Goal: Task Accomplishment & Management: Complete application form

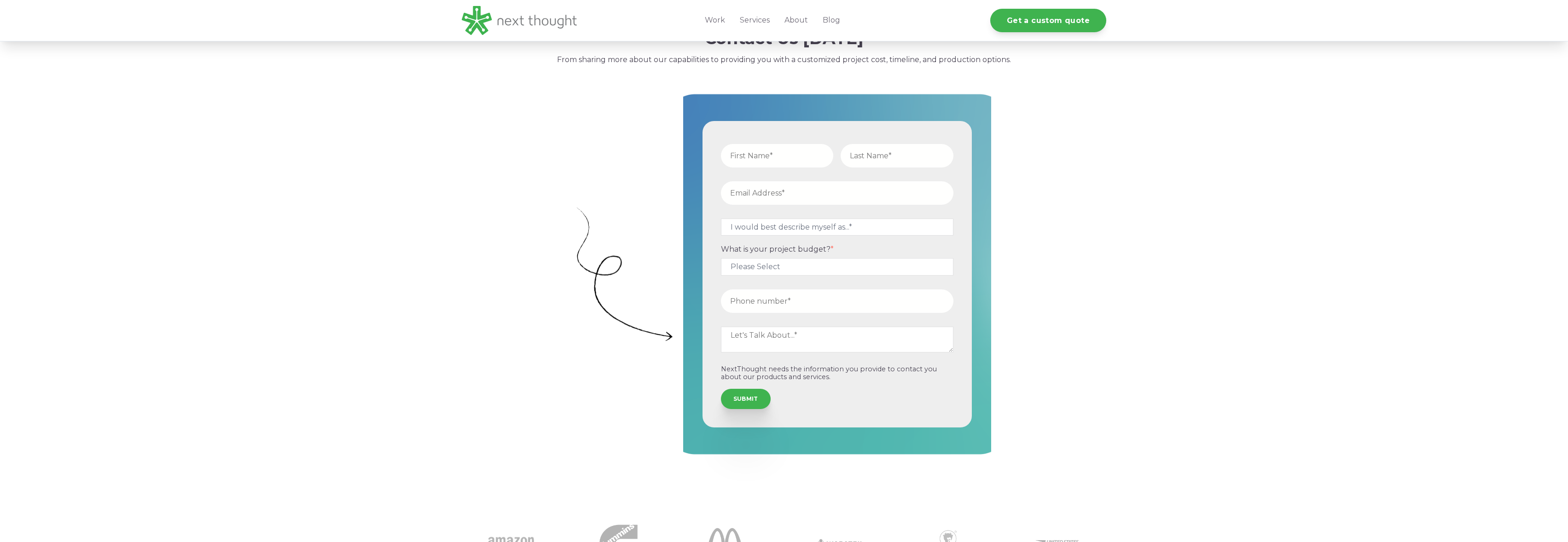
scroll to position [237, 0]
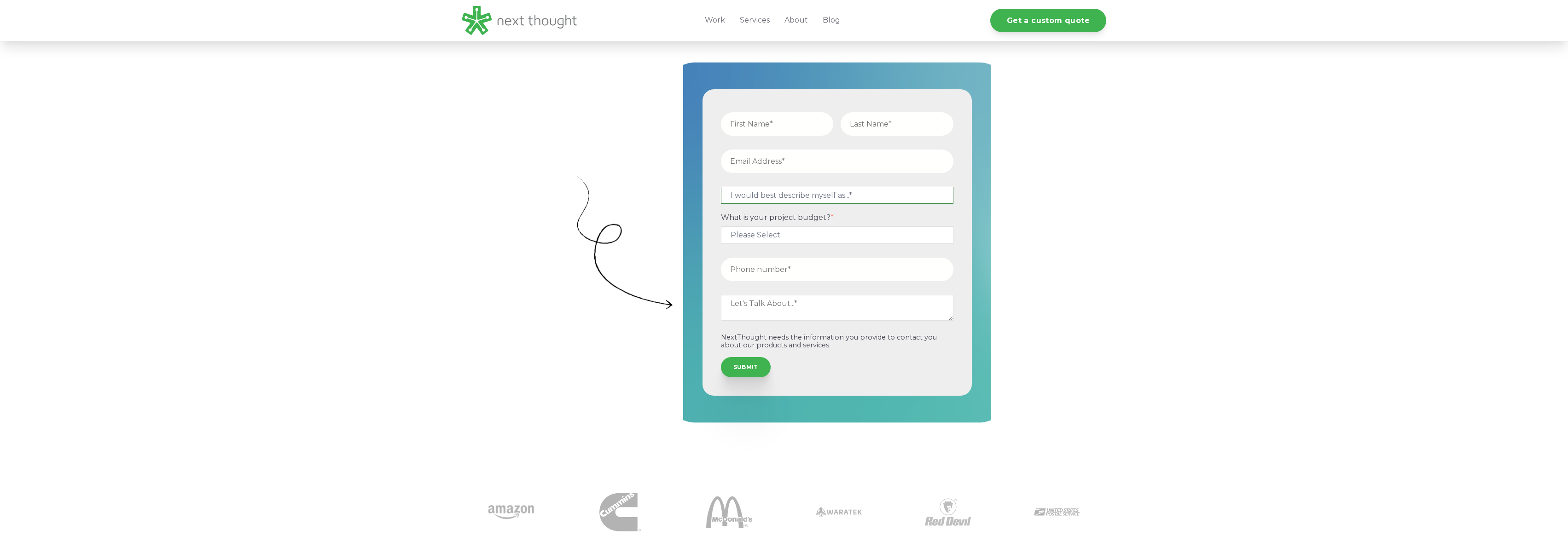
click at [902, 193] on select "I would best describe myself as...* Other I am an executive or owner of a compa…" at bounding box center [837, 195] width 233 height 17
click at [896, 232] on div "What is your project budget? * Please Select $5,000 - $15,000 $15,000 - $25,000…" at bounding box center [837, 228] width 240 height 30
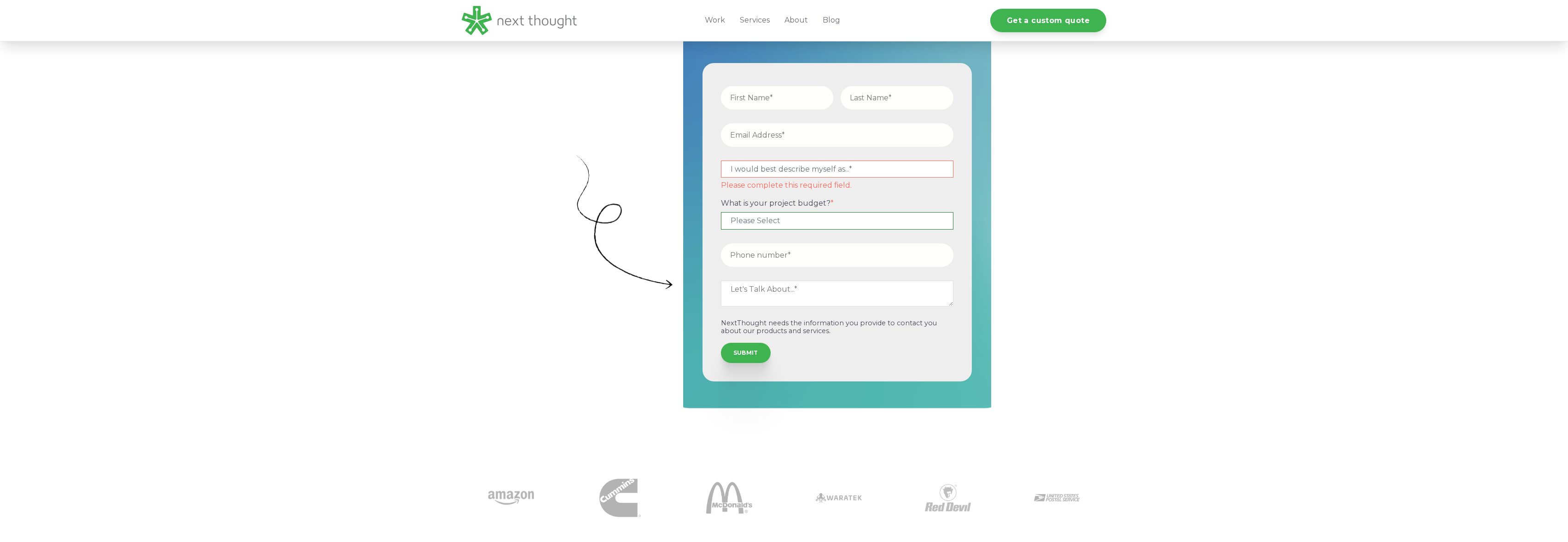
scroll to position [0, 0]
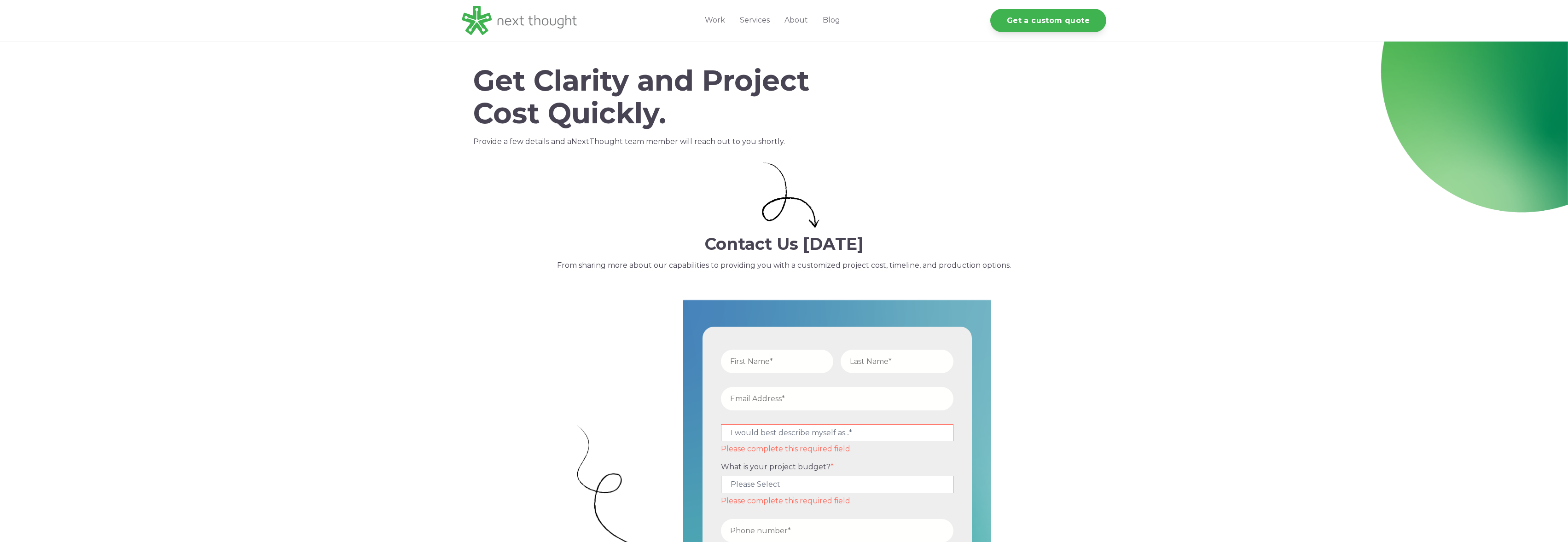
click at [384, 88] on div "Get Clarity and Project Cost Quickly. Provide a few details and a NextThought t…" at bounding box center [784, 155] width 1568 height 228
